Goal: Information Seeking & Learning: Learn about a topic

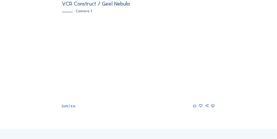
scroll to position [58, 0]
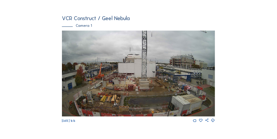
click at [121, 80] on img at bounding box center [138, 74] width 153 height 86
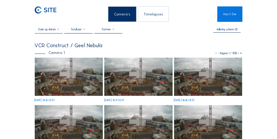
click at [73, 84] on img at bounding box center [69, 77] width 68 height 38
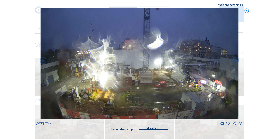
click at [228, 101] on img at bounding box center [140, 64] width 198 height 112
click at [242, 3] on icon at bounding box center [241, 4] width 3 height 3
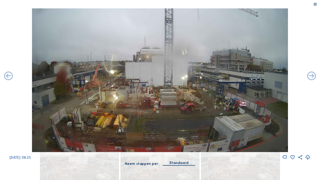
click at [186, 139] on div "Standaard" at bounding box center [179, 163] width 33 height 5
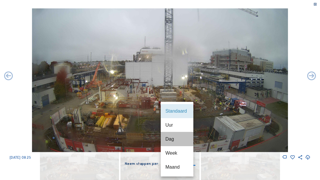
click at [173, 139] on div "Dag" at bounding box center [177, 139] width 23 height 6
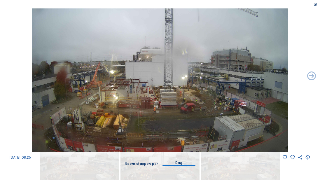
click at [176, 139] on div "Dag" at bounding box center [179, 163] width 7 height 5
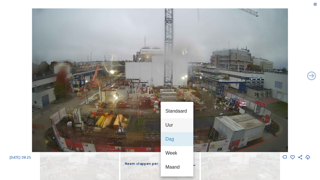
click at [172, 126] on div "Uur" at bounding box center [177, 125] width 23 height 6
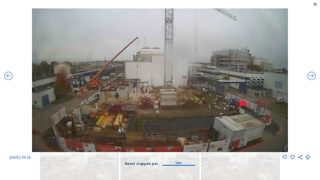
click at [179, 139] on div "Uur" at bounding box center [179, 163] width 6 height 5
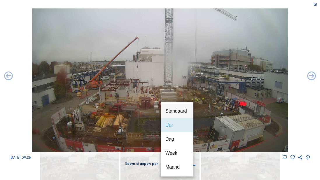
click at [176, 110] on div "Standaard" at bounding box center [177, 111] width 23 height 6
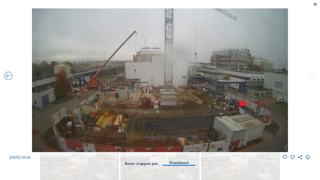
click at [277, 76] on icon at bounding box center [312, 76] width 11 height 11
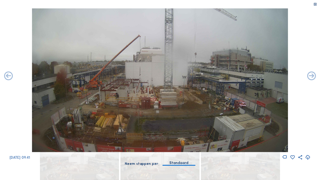
click at [277, 76] on icon at bounding box center [312, 76] width 11 height 11
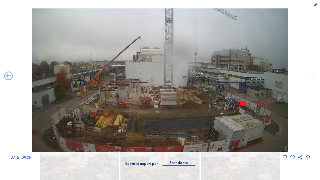
click at [277, 76] on icon at bounding box center [312, 76] width 11 height 11
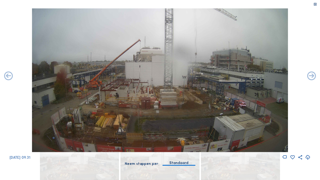
click at [277, 76] on icon at bounding box center [312, 76] width 11 height 11
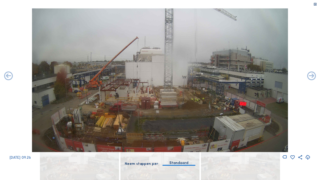
click at [277, 76] on icon at bounding box center [312, 76] width 11 height 11
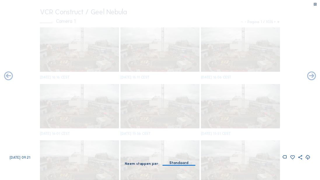
click at [277, 76] on icon at bounding box center [312, 76] width 11 height 11
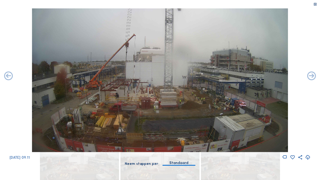
click at [277, 76] on icon at bounding box center [312, 76] width 11 height 11
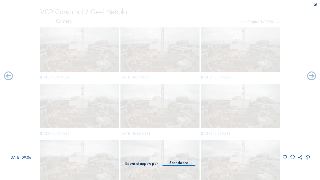
click at [277, 76] on icon at bounding box center [312, 76] width 11 height 11
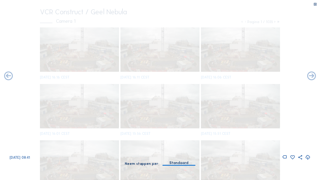
click at [277, 76] on icon at bounding box center [312, 76] width 11 height 11
